Goal: Check status: Check status

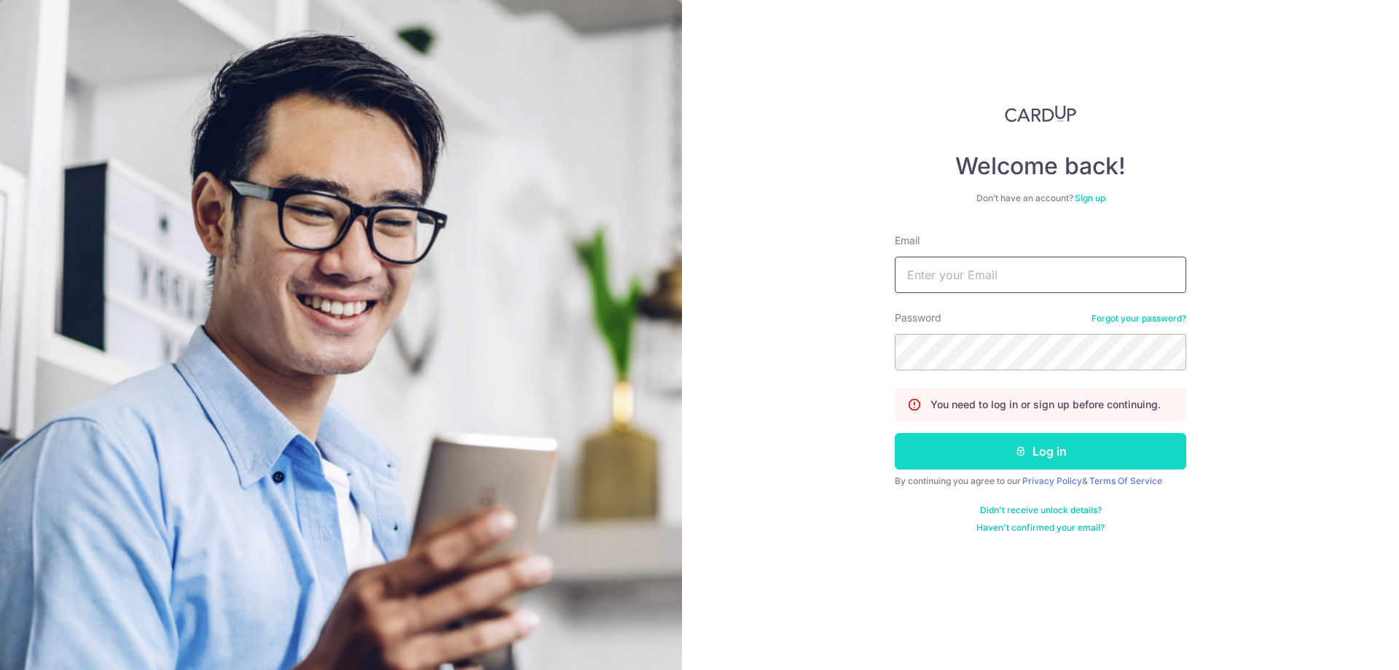
type input "[EMAIL_ADDRESS][DOMAIN_NAME]"
click at [1030, 446] on button "Log in" at bounding box center [1040, 451] width 291 height 36
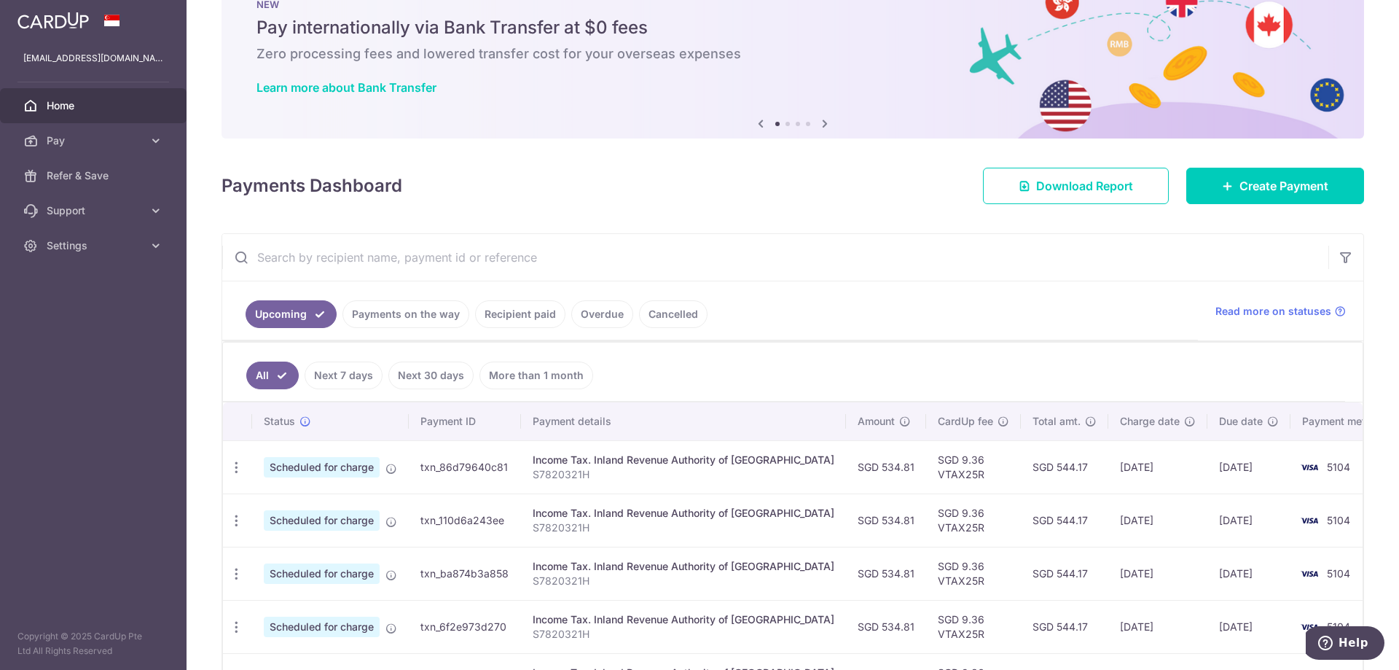
scroll to position [73, 0]
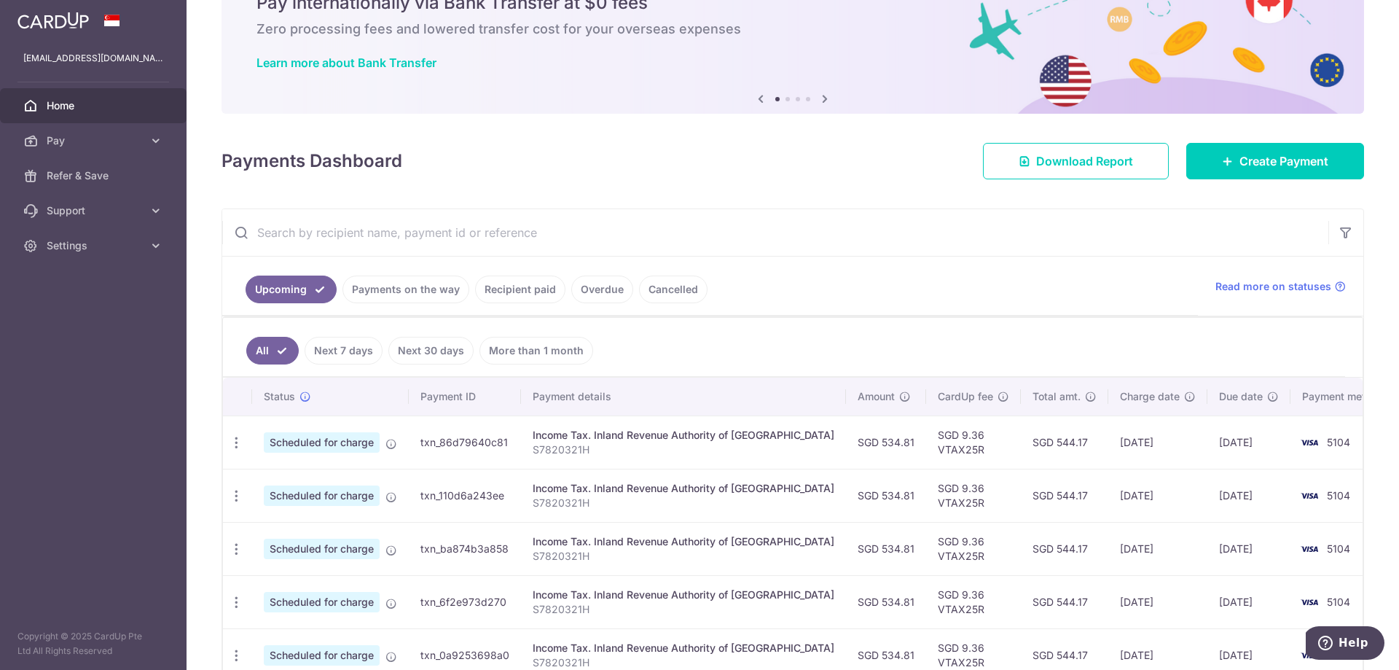
click at [443, 291] on link "Payments on the way" at bounding box center [405, 289] width 127 height 28
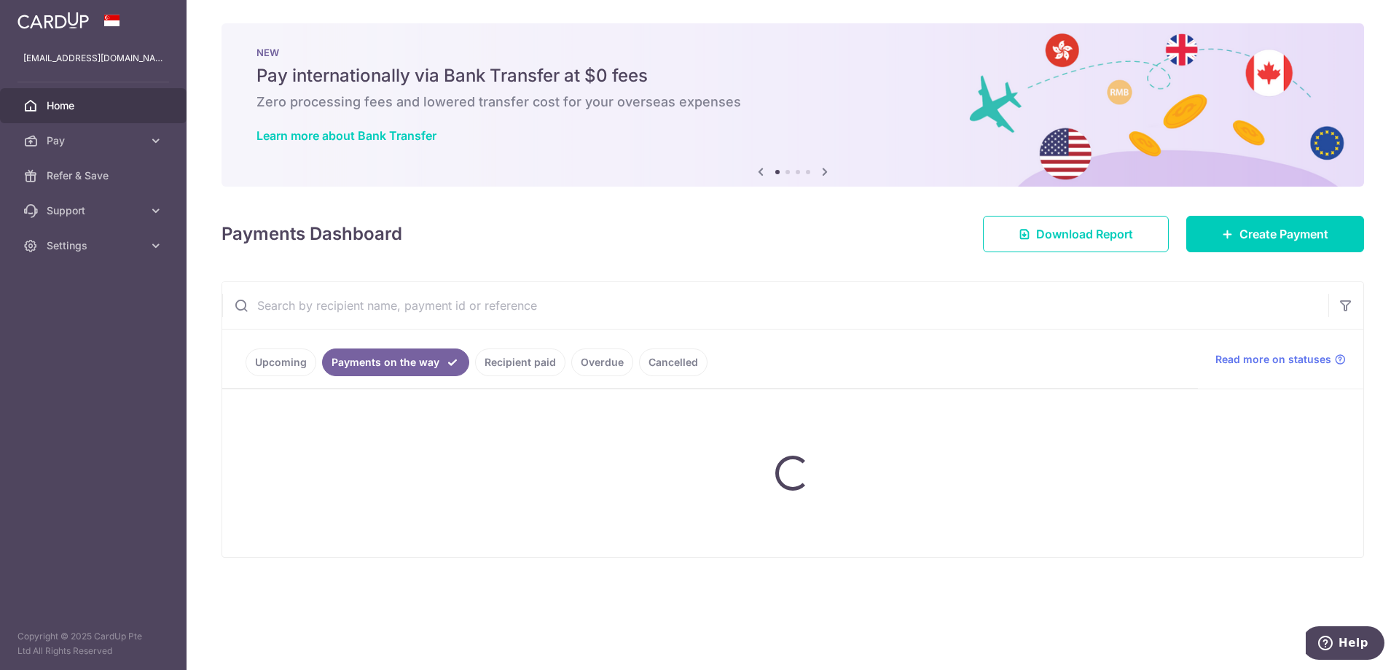
scroll to position [0, 0]
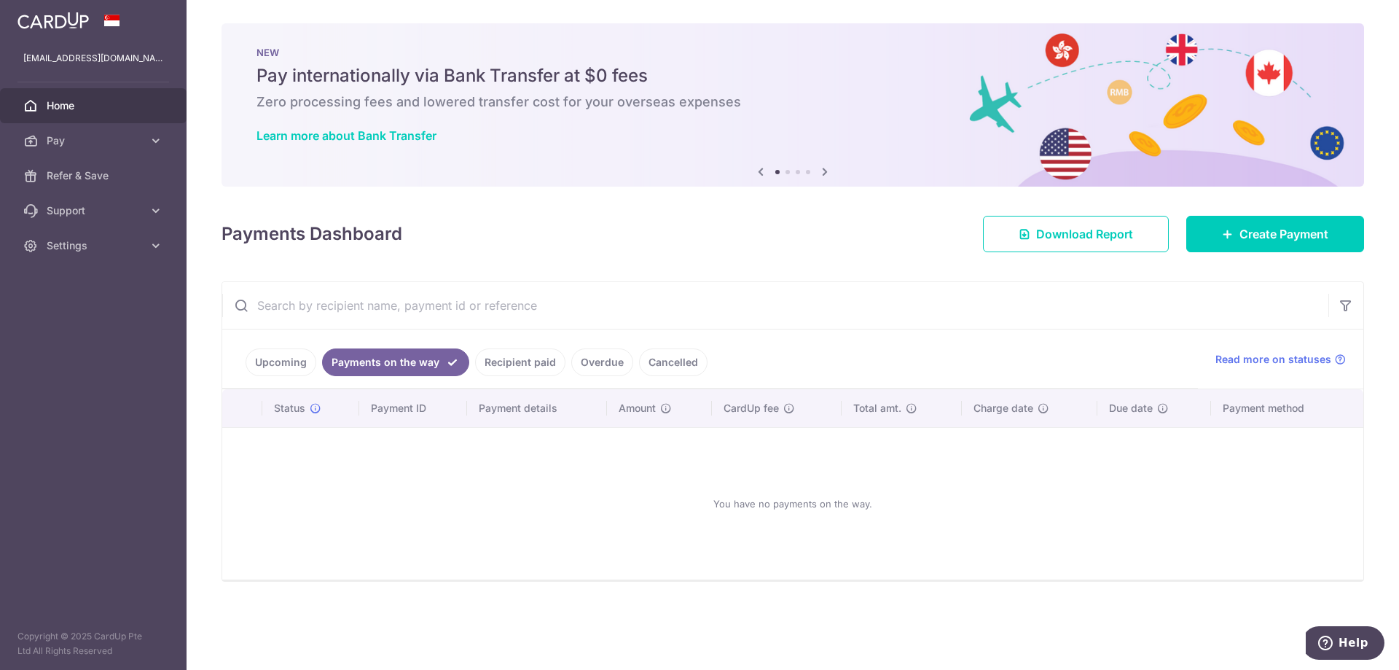
click at [549, 364] on link "Recipient paid" at bounding box center [520, 362] width 90 height 28
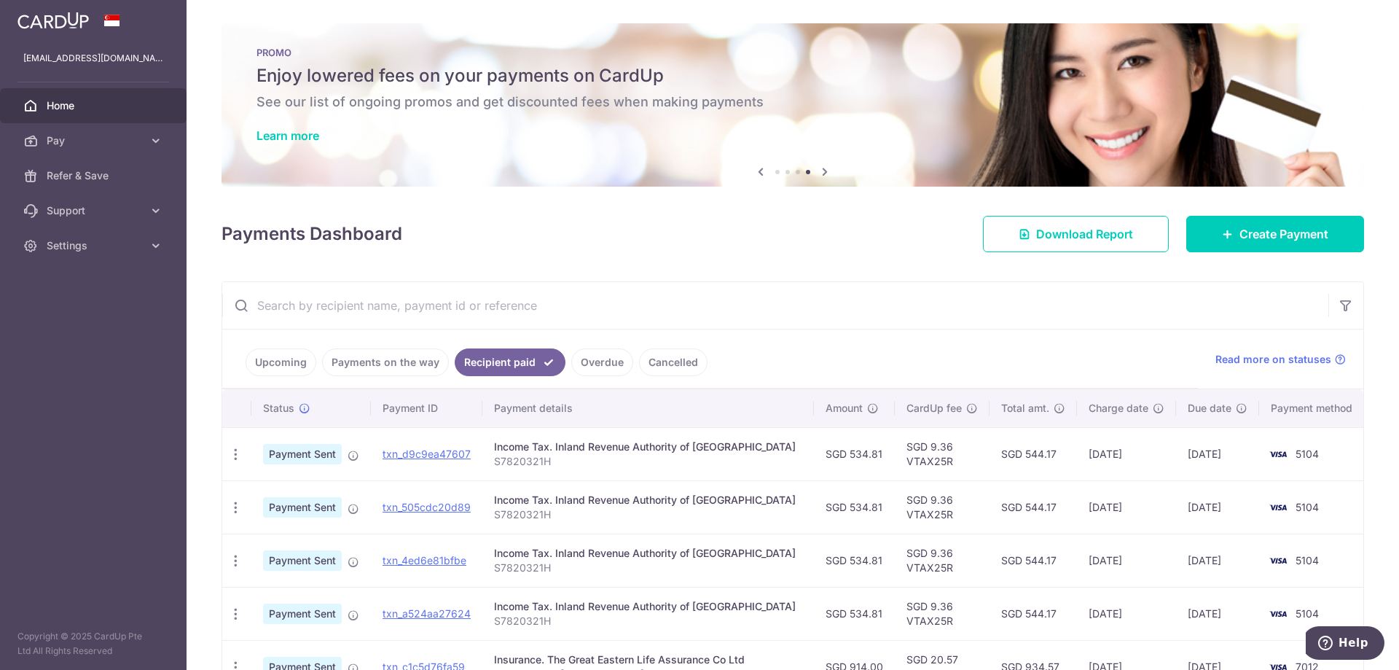
click at [287, 354] on link "Upcoming" at bounding box center [281, 362] width 71 height 28
